Goal: Transaction & Acquisition: Book appointment/travel/reservation

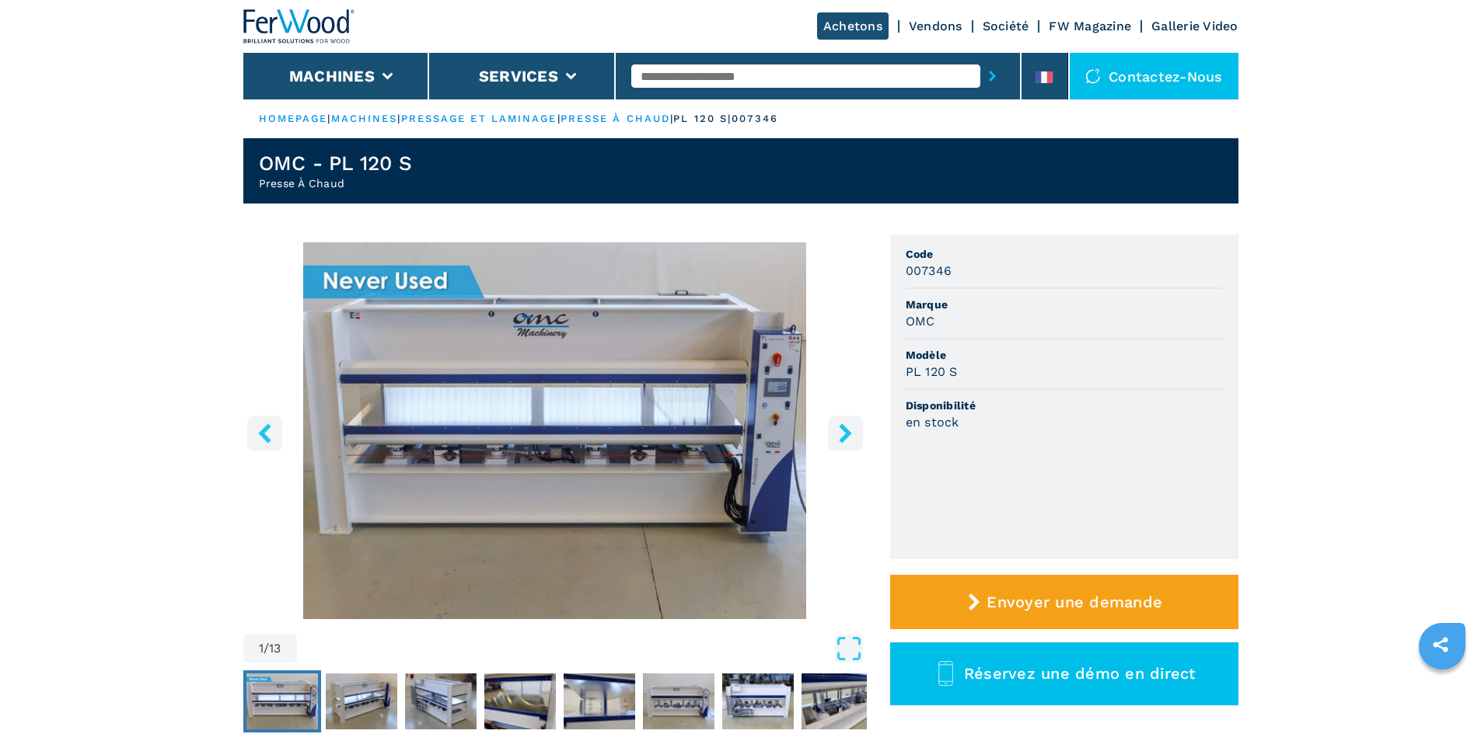
click at [843, 436] on icon "right-button" at bounding box center [845, 433] width 12 height 19
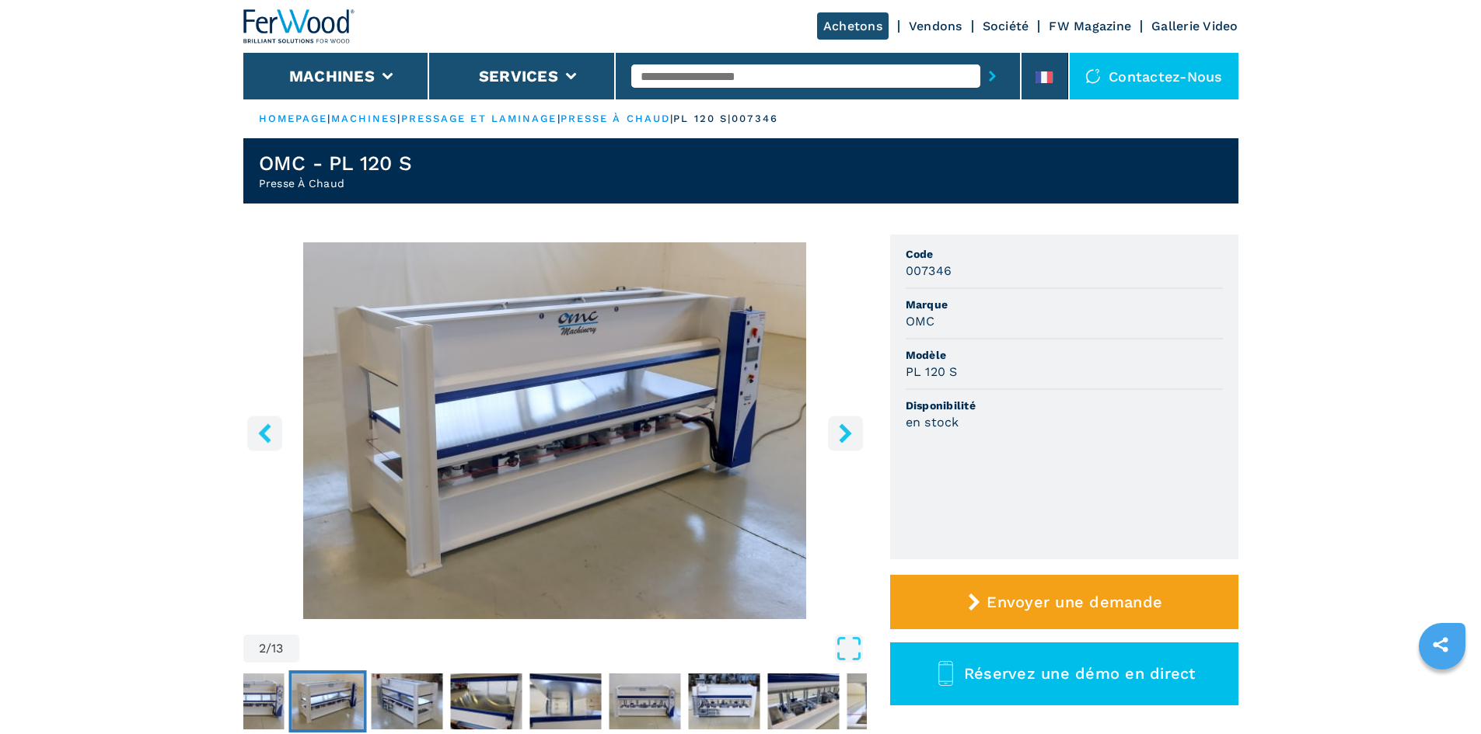
click at [843, 436] on icon "right-button" at bounding box center [845, 433] width 12 height 19
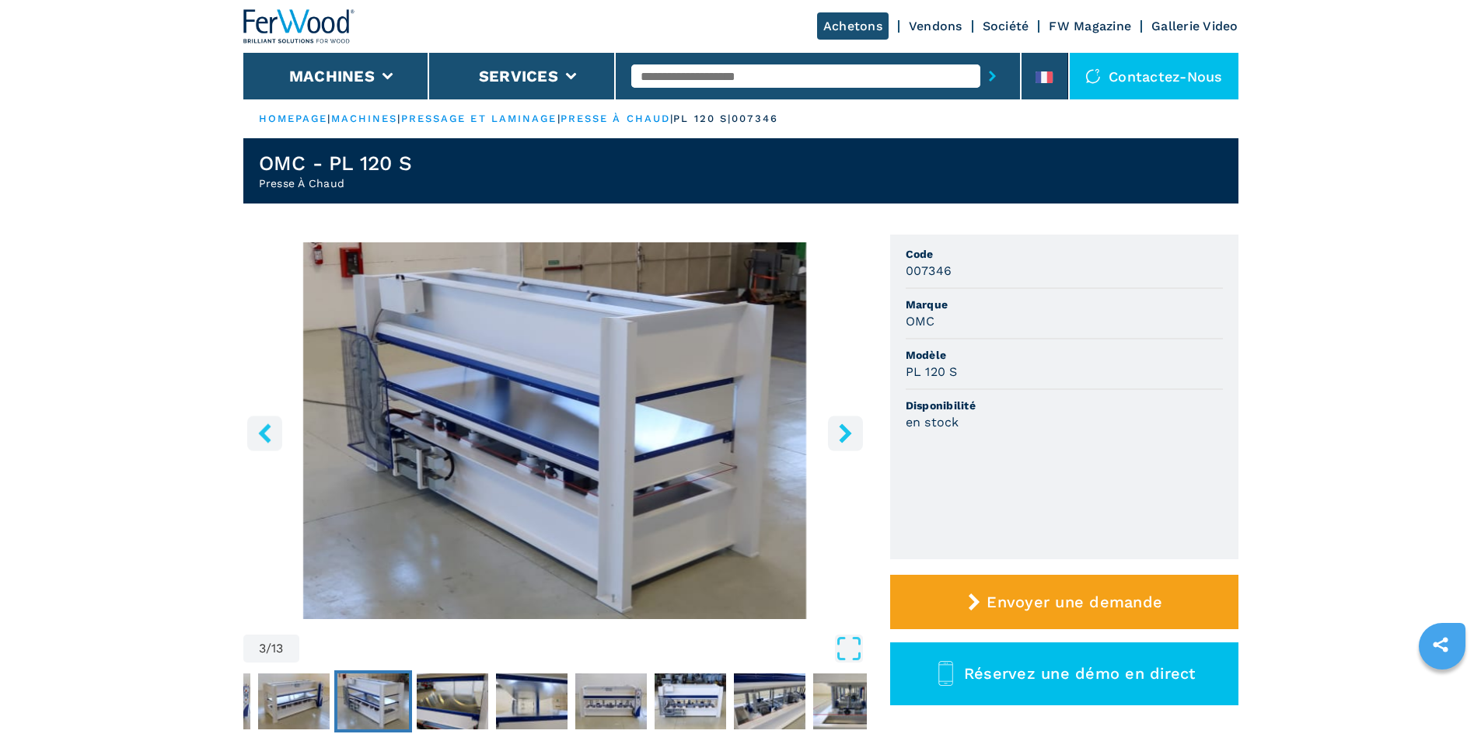
click at [843, 436] on icon "right-button" at bounding box center [845, 433] width 12 height 19
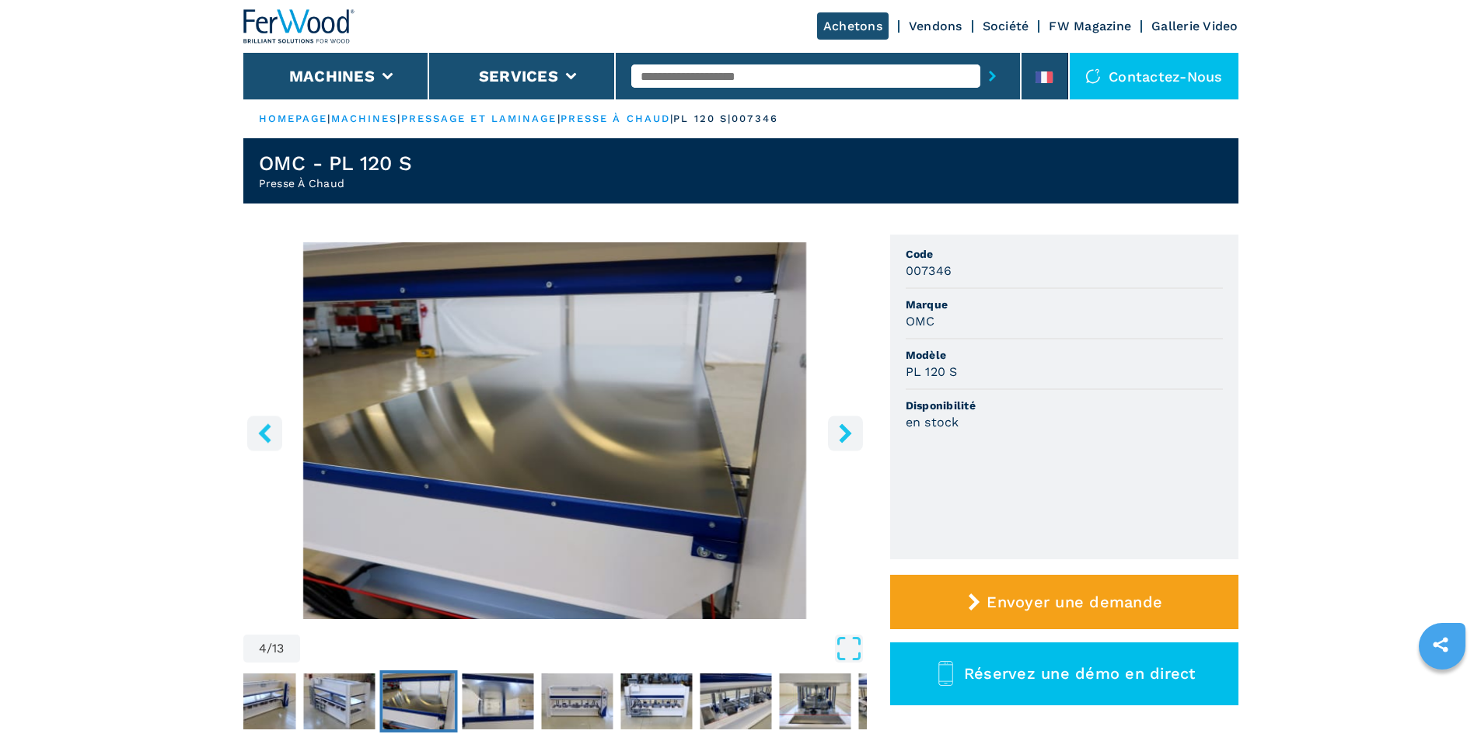
click at [843, 436] on icon "right-button" at bounding box center [845, 433] width 12 height 19
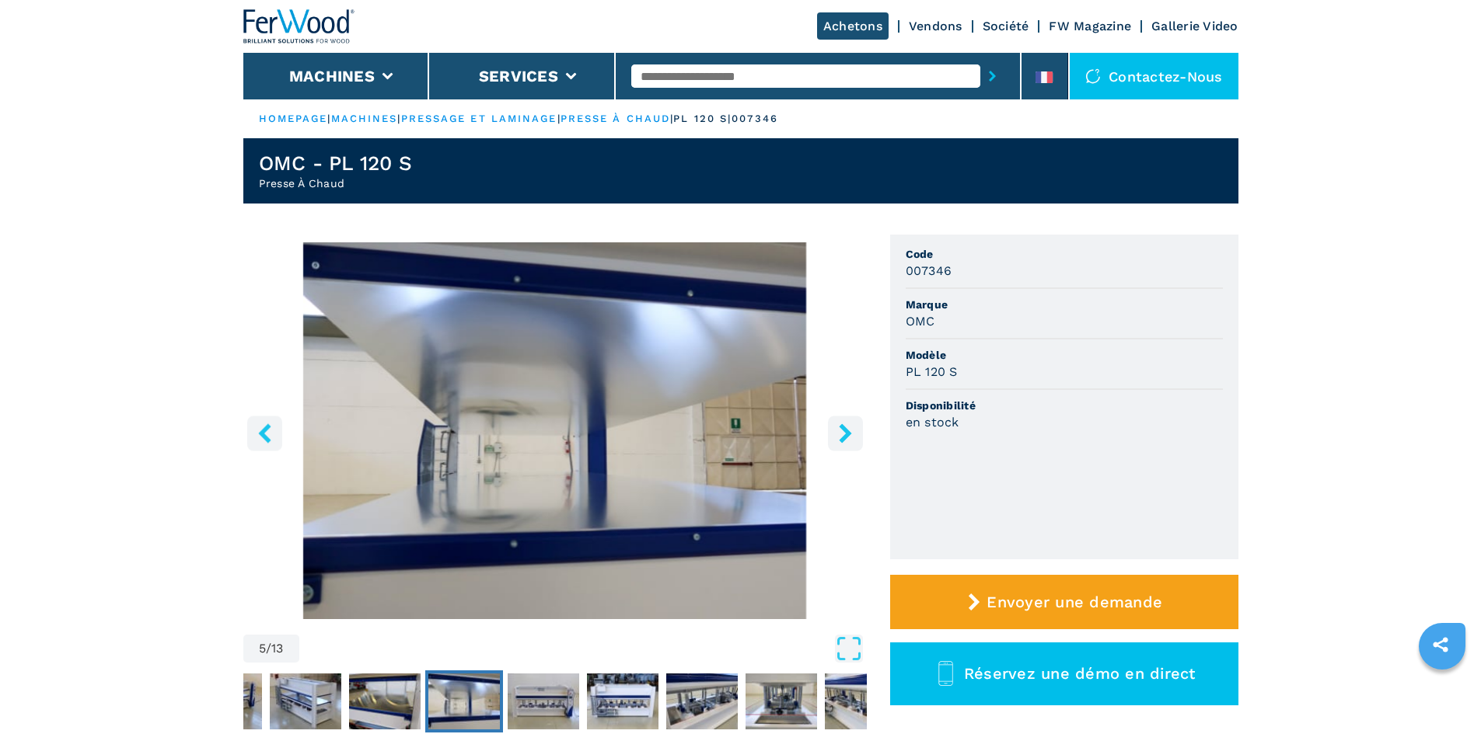
click at [843, 436] on icon "right-button" at bounding box center [845, 433] width 12 height 19
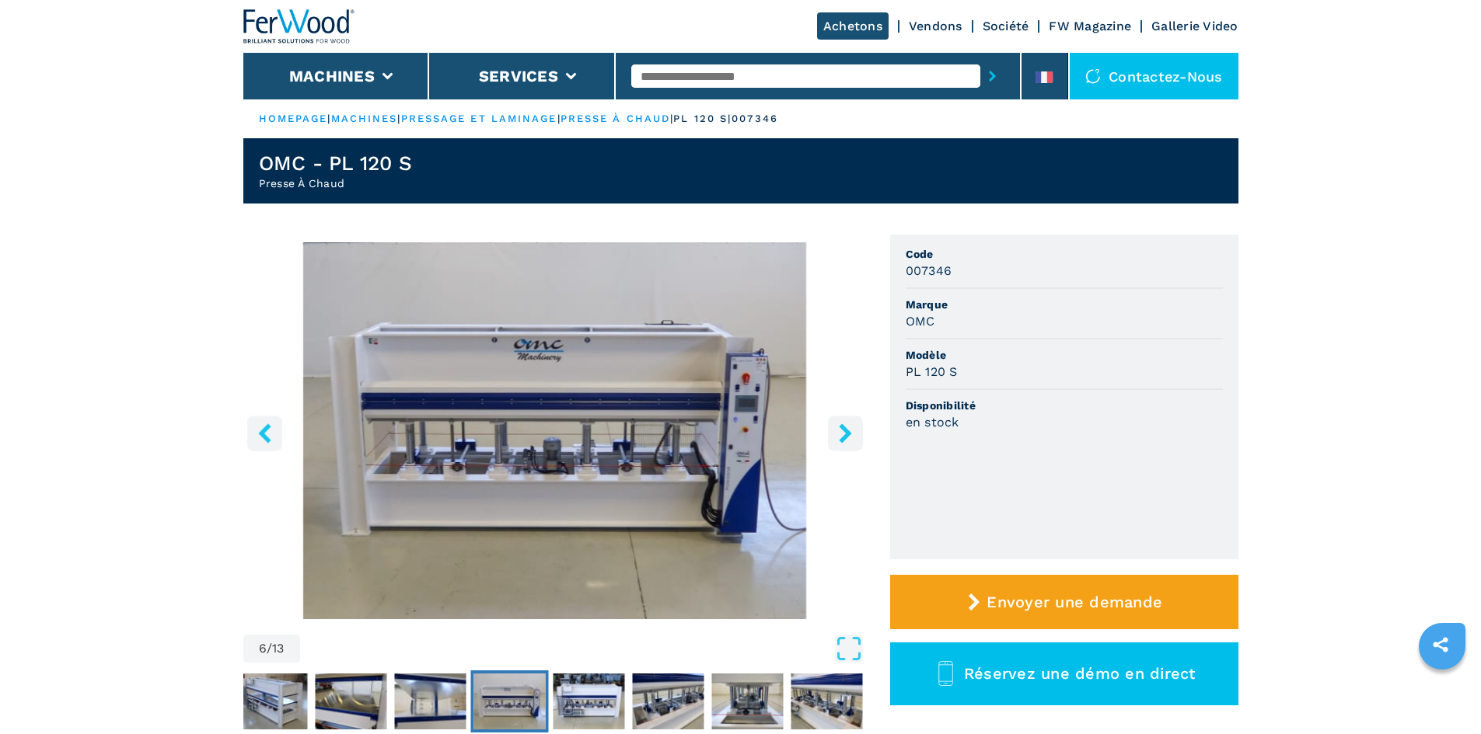
click at [843, 436] on icon "right-button" at bounding box center [845, 433] width 12 height 19
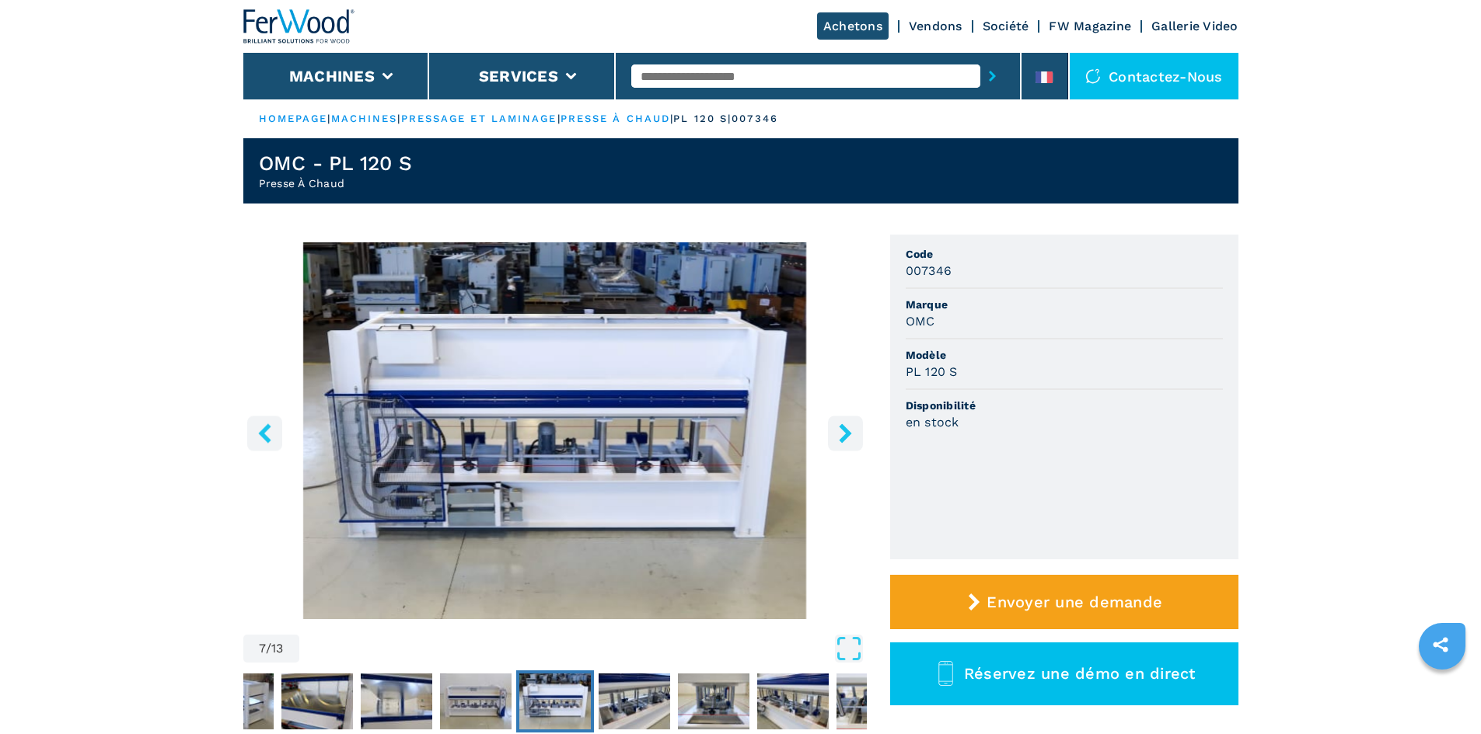
click at [843, 436] on icon "right-button" at bounding box center [845, 433] width 12 height 19
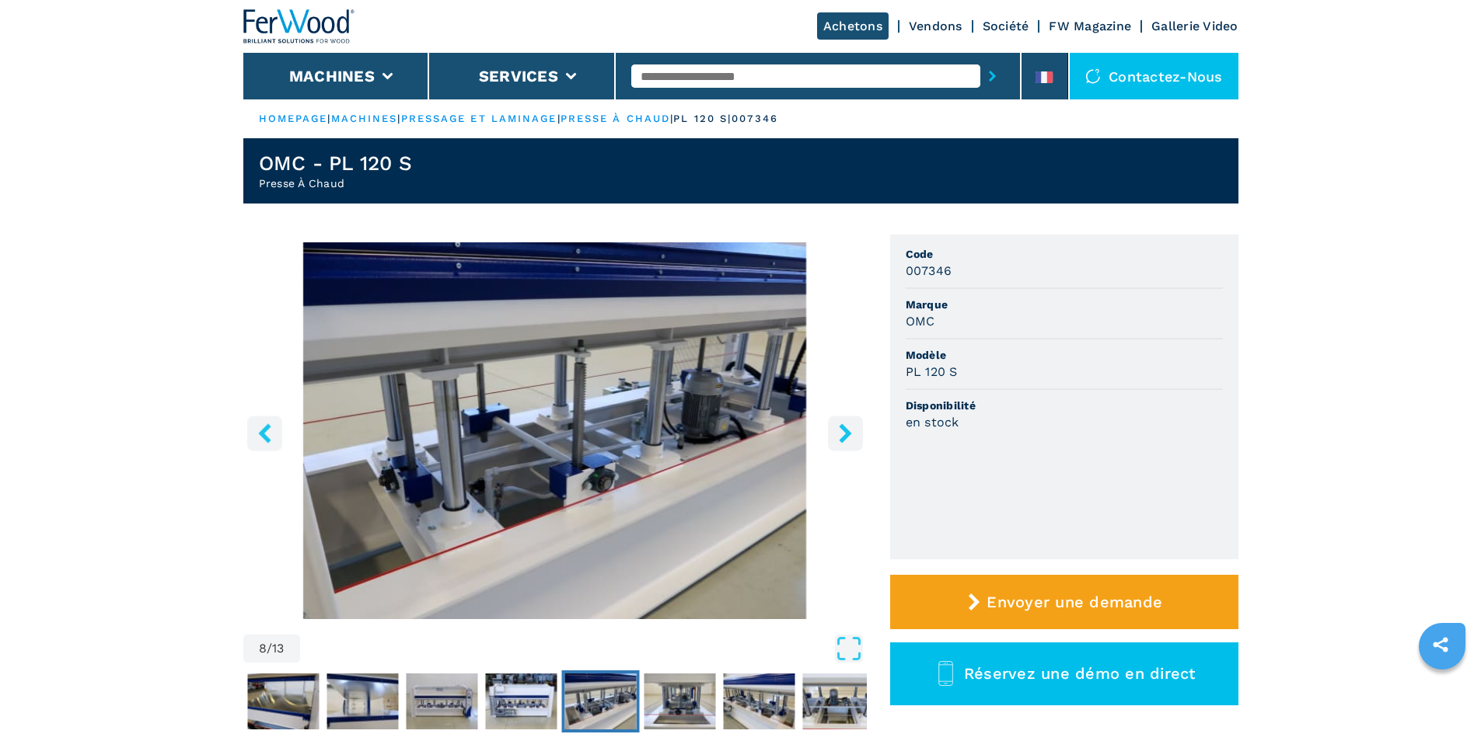
click at [843, 436] on icon "right-button" at bounding box center [845, 433] width 12 height 19
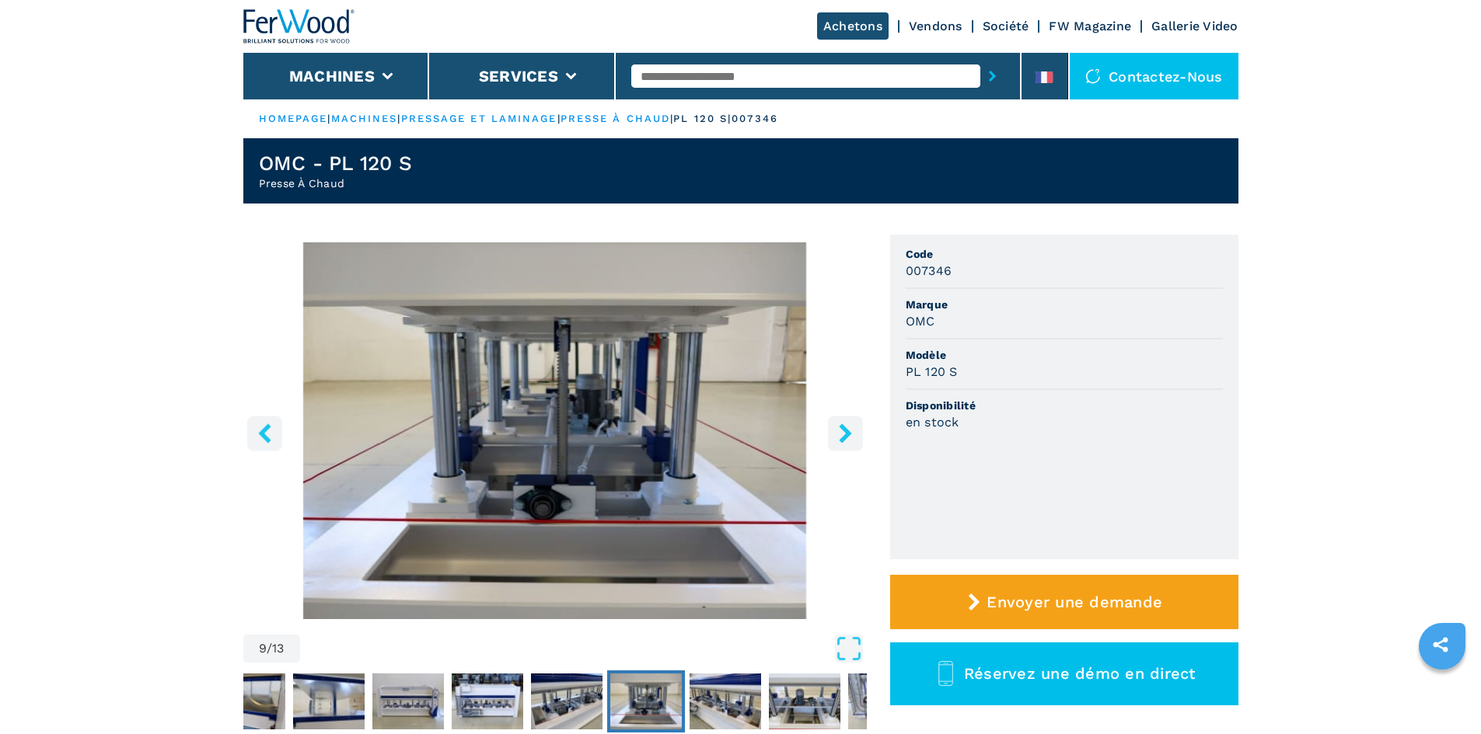
click at [843, 436] on icon "right-button" at bounding box center [845, 433] width 12 height 19
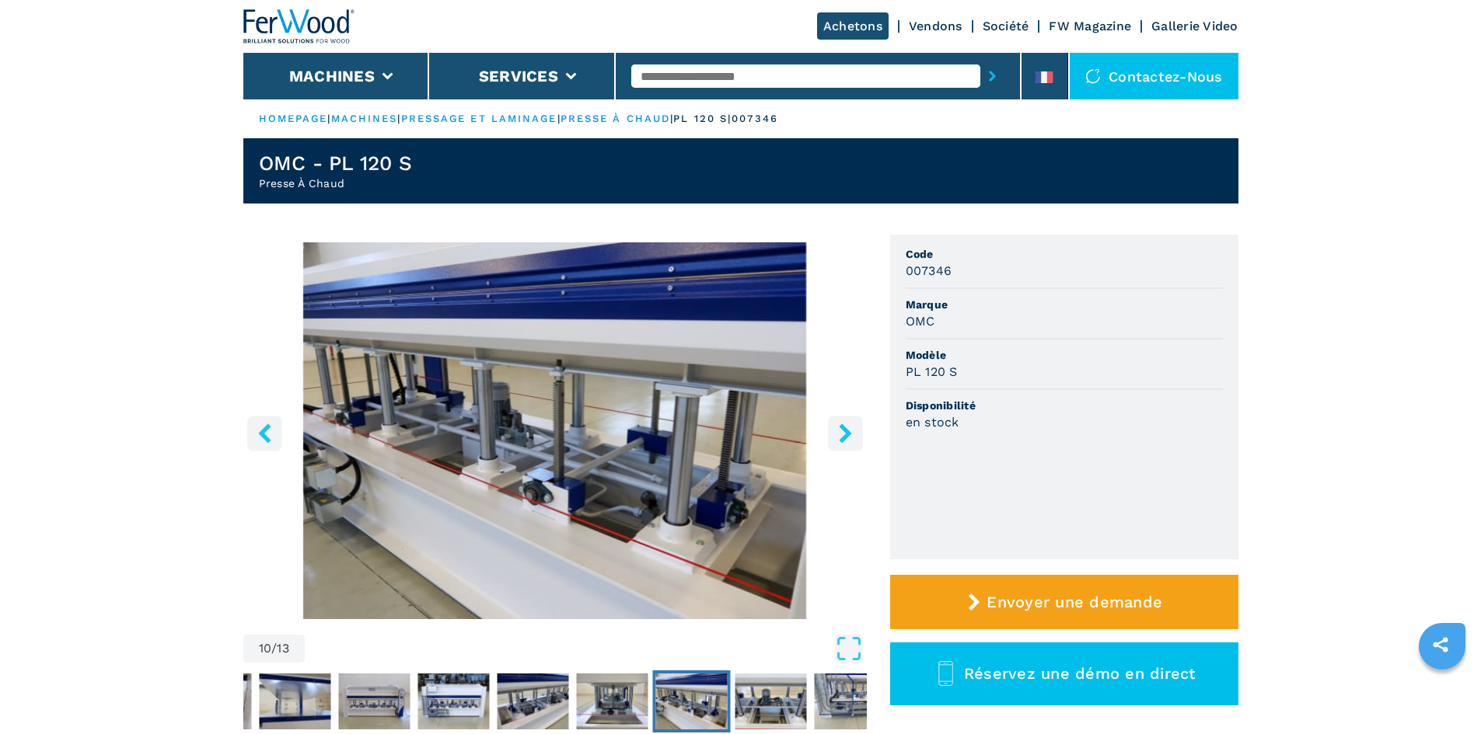
click at [843, 436] on icon "right-button" at bounding box center [845, 433] width 12 height 19
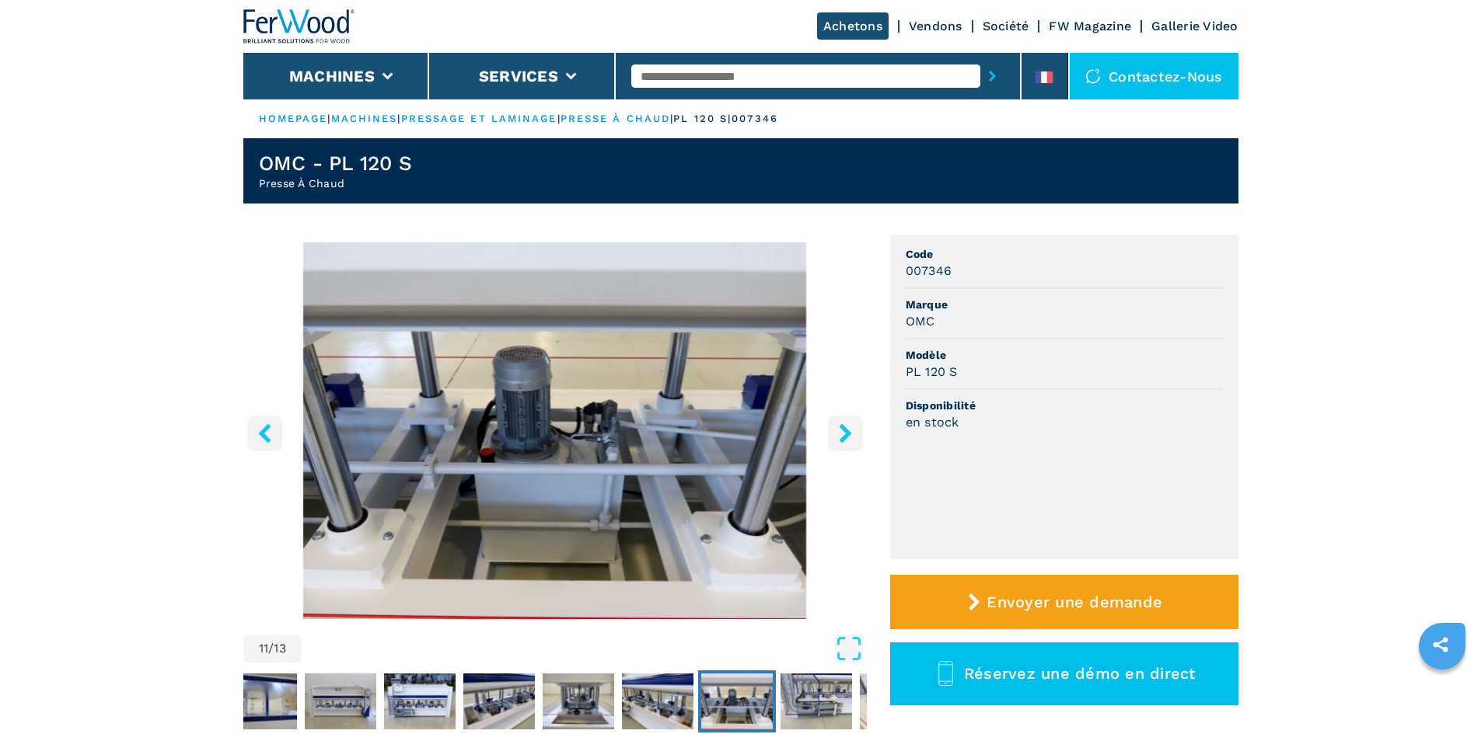
click at [843, 436] on icon "right-button" at bounding box center [845, 433] width 12 height 19
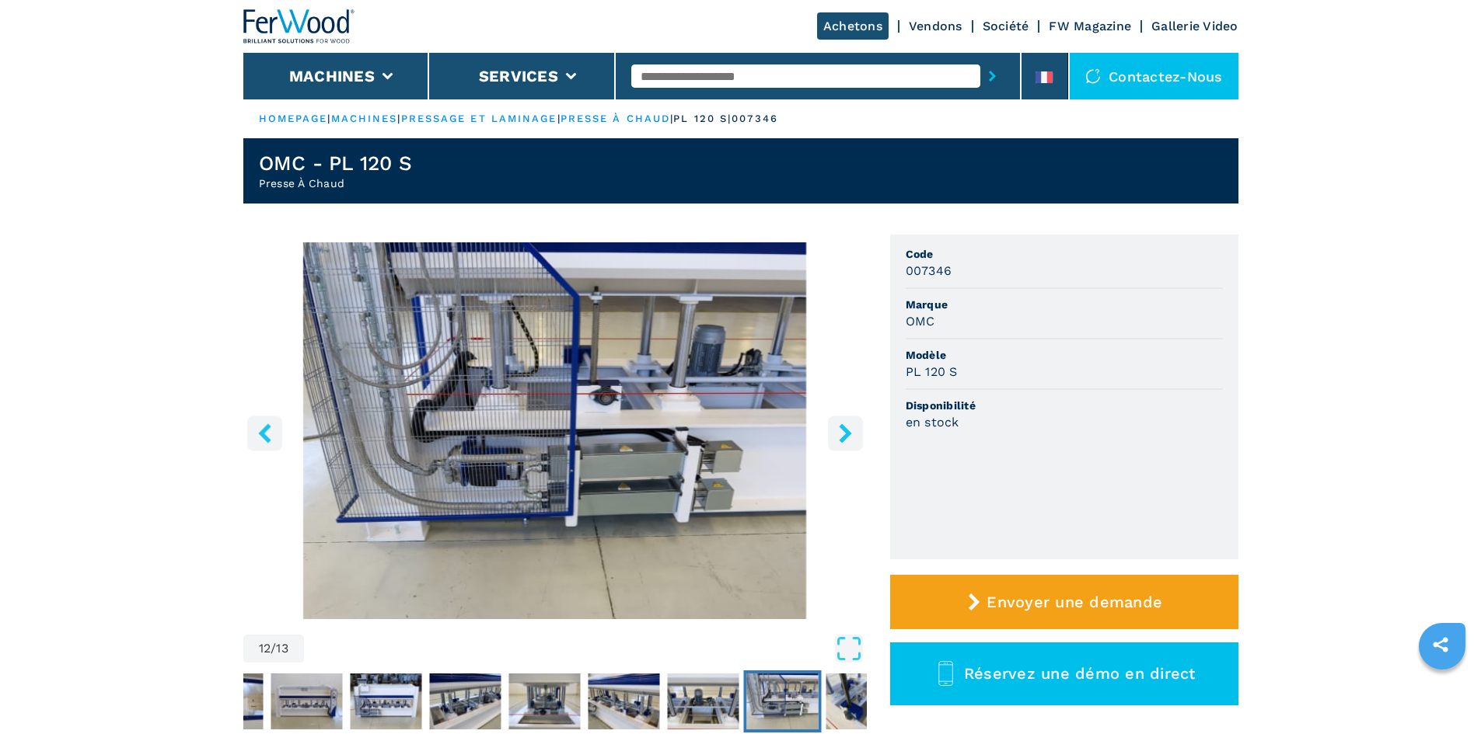
click at [843, 436] on icon "right-button" at bounding box center [845, 433] width 12 height 19
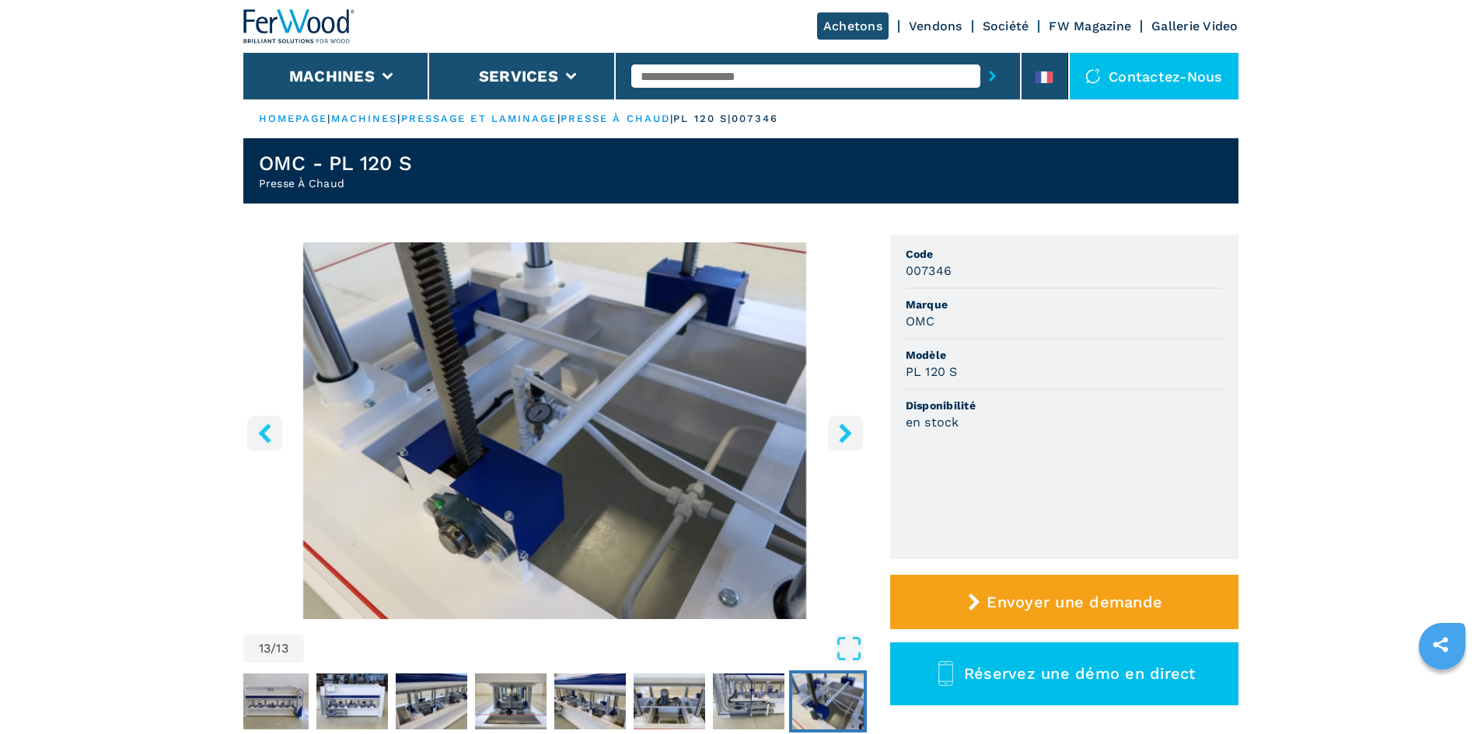
click at [843, 436] on icon "right-button" at bounding box center [845, 433] width 12 height 19
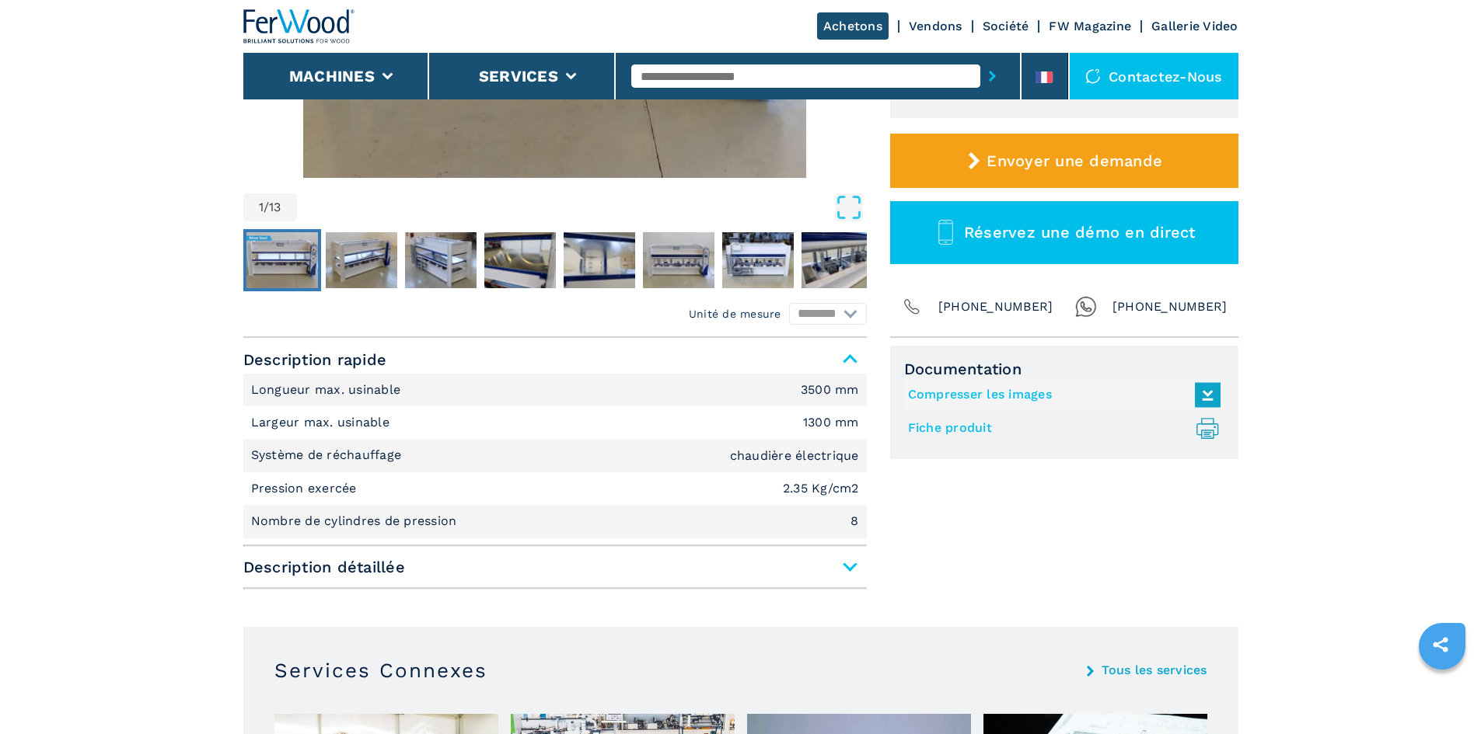
scroll to position [466, 0]
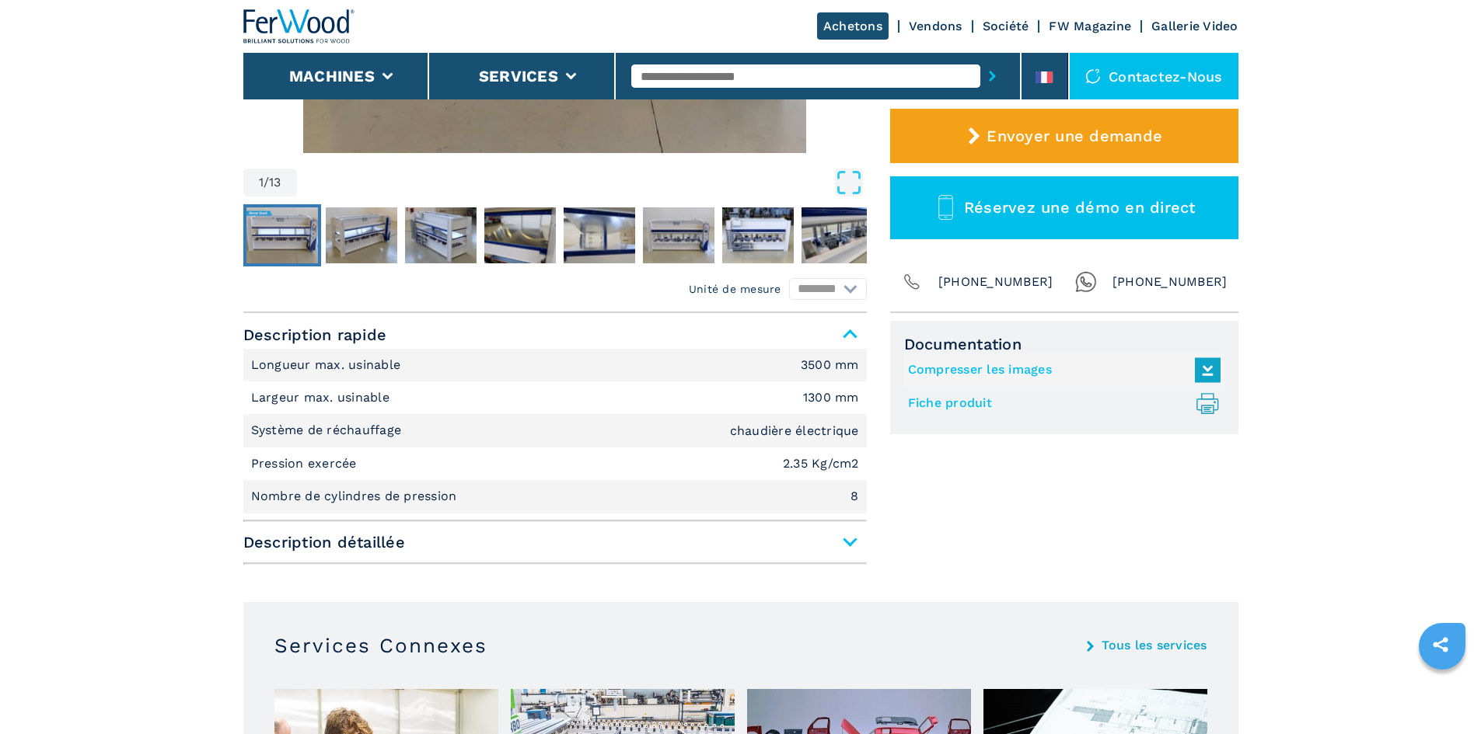
click at [852, 547] on span "Description détaillée" at bounding box center [554, 543] width 623 height 28
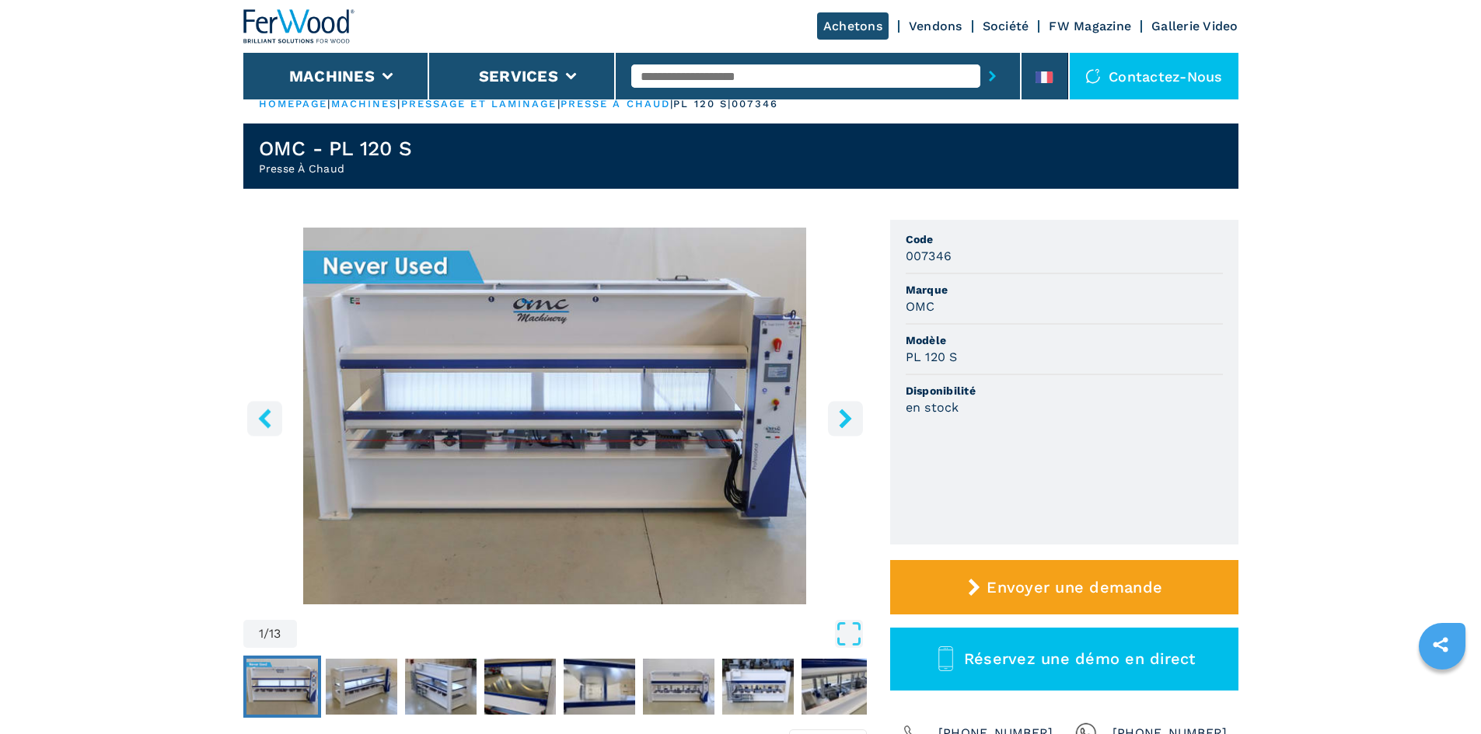
scroll to position [0, 0]
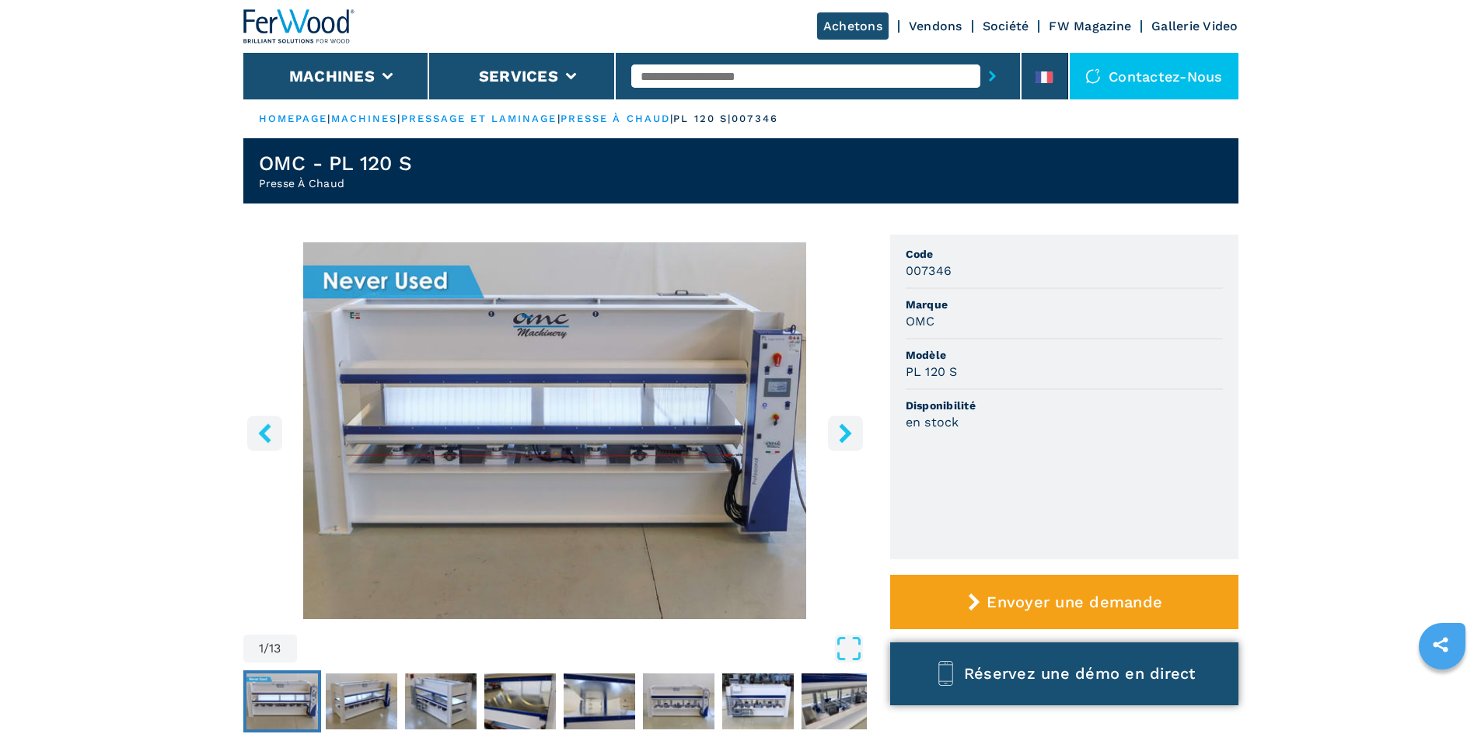
click at [1066, 677] on span "Réservez une démo en direct" at bounding box center [1080, 674] width 232 height 19
select select "**"
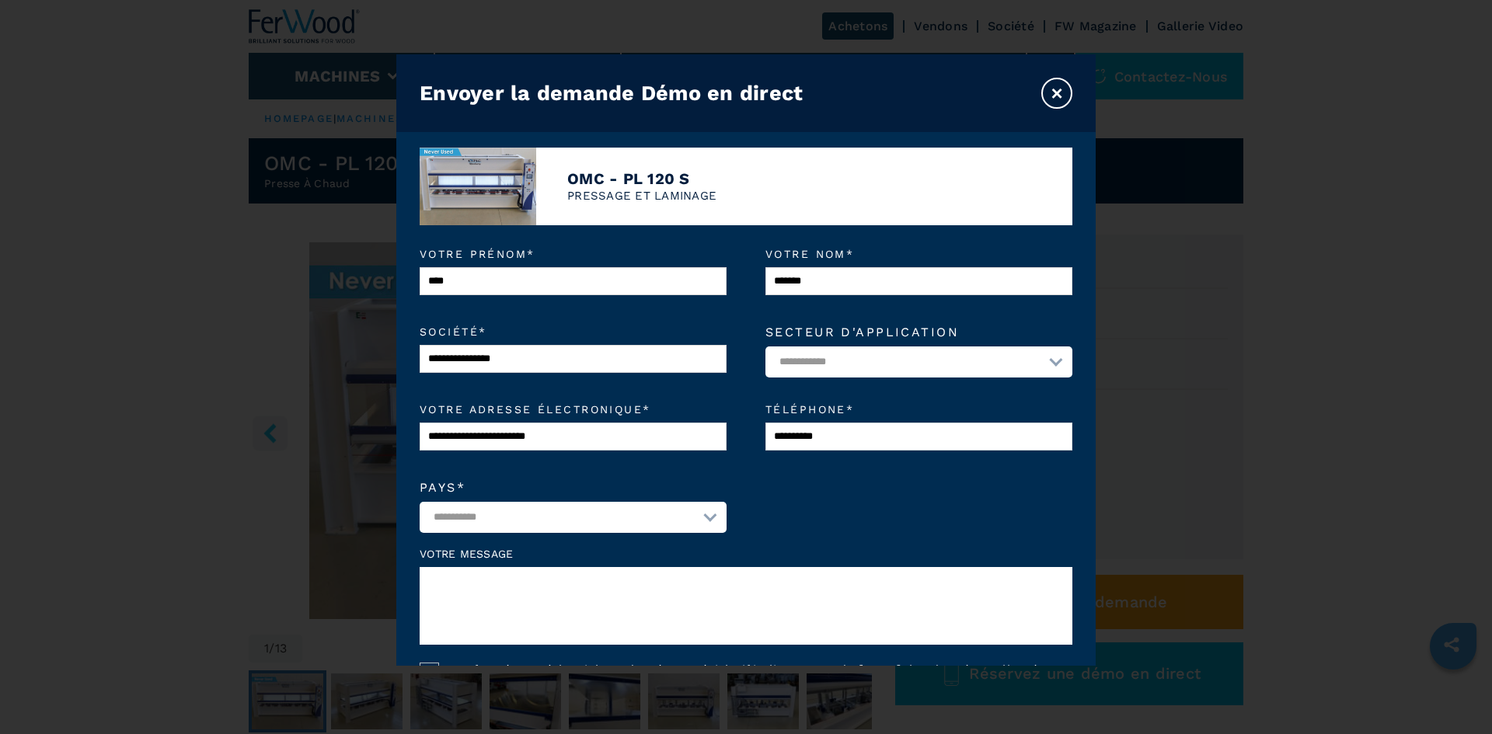
click at [1056, 96] on button "×" at bounding box center [1056, 93] width 31 height 31
